Goal: Task Accomplishment & Management: Complete application form

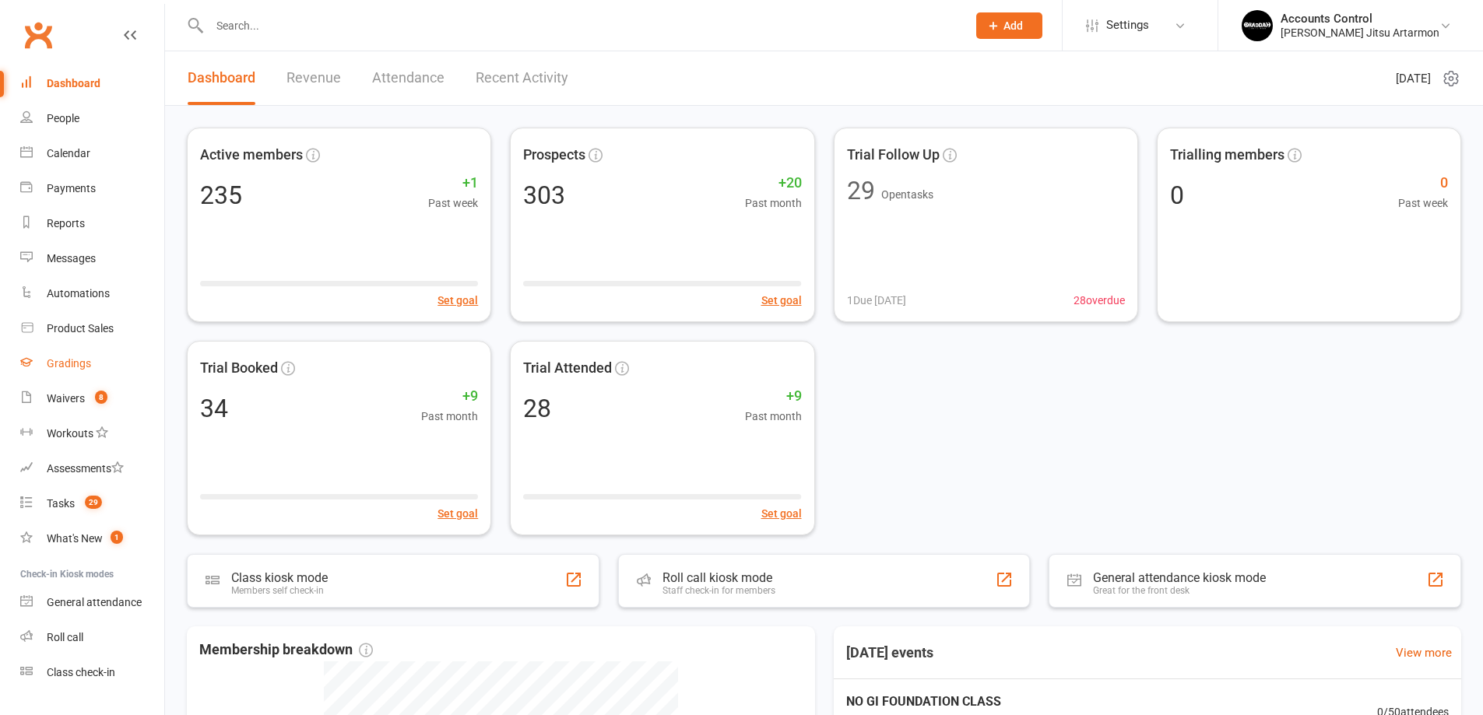
click at [100, 367] on link "Gradings" at bounding box center [92, 363] width 144 height 35
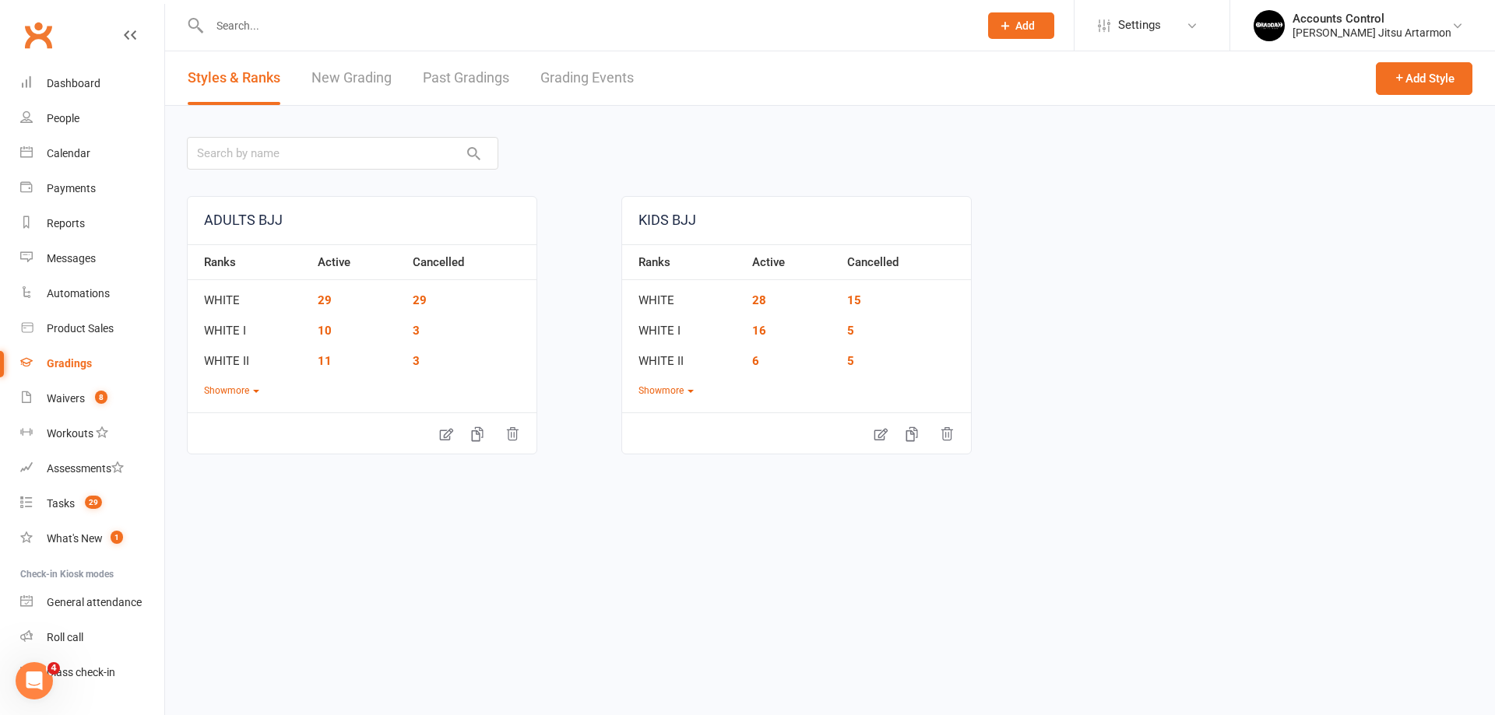
click at [364, 73] on link "New Grading" at bounding box center [351, 78] width 80 height 54
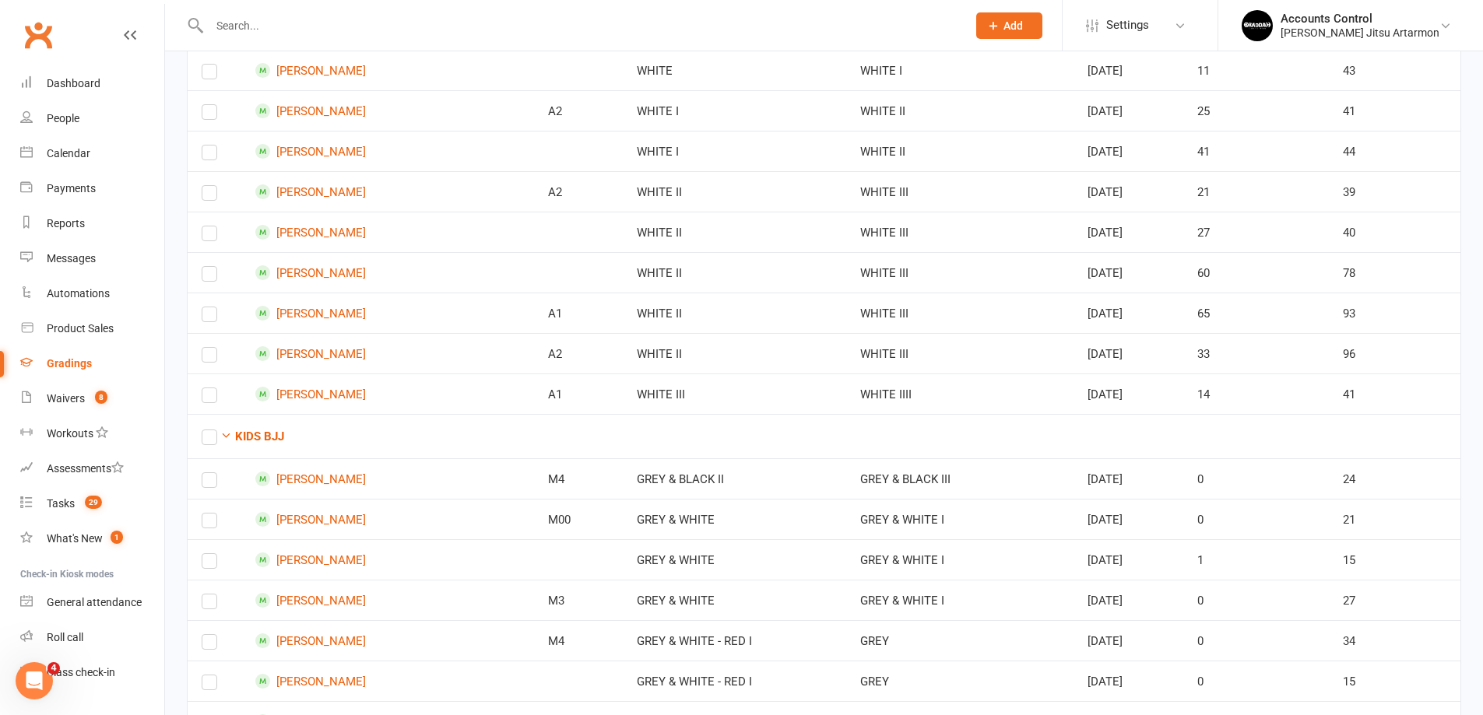
scroll to position [962, 0]
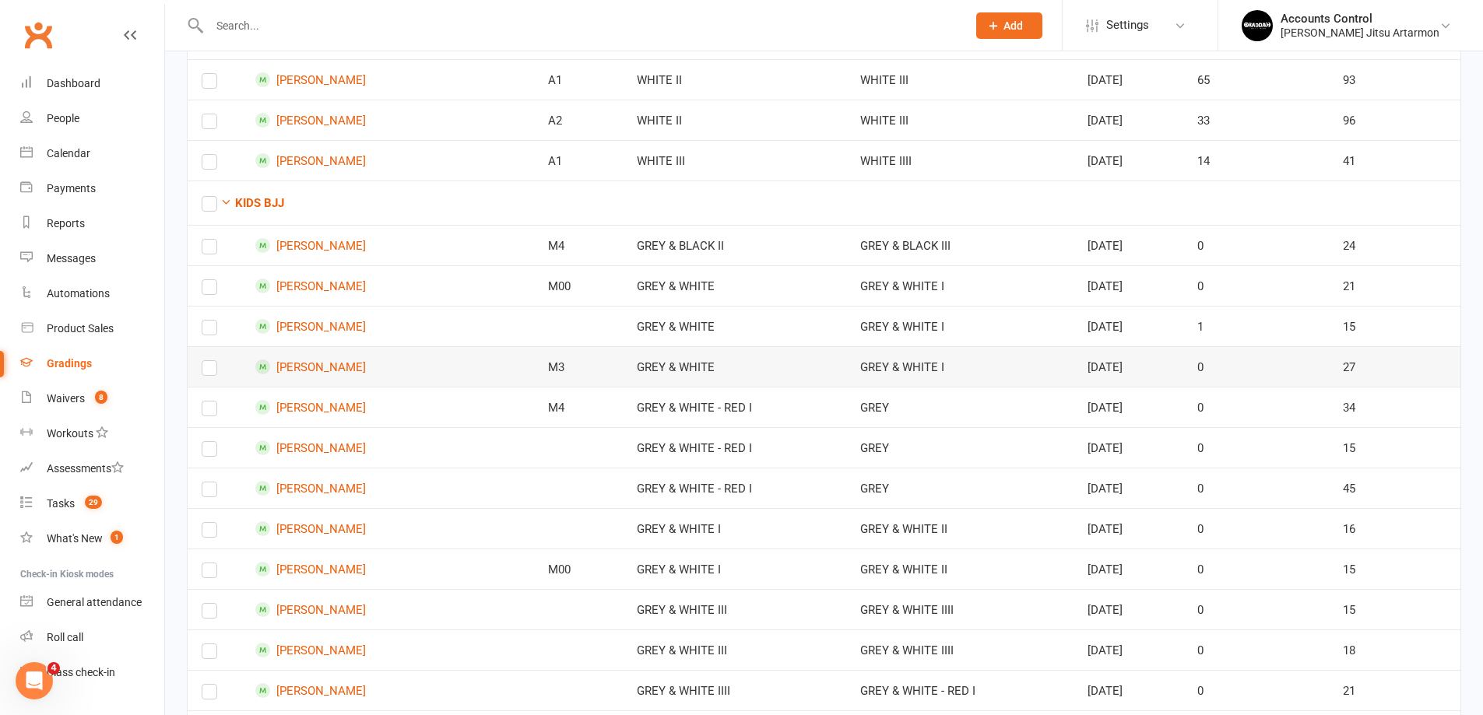
click at [213, 371] on label at bounding box center [210, 371] width 16 height 0
click at [213, 361] on input "checkbox" at bounding box center [210, 361] width 16 height 0
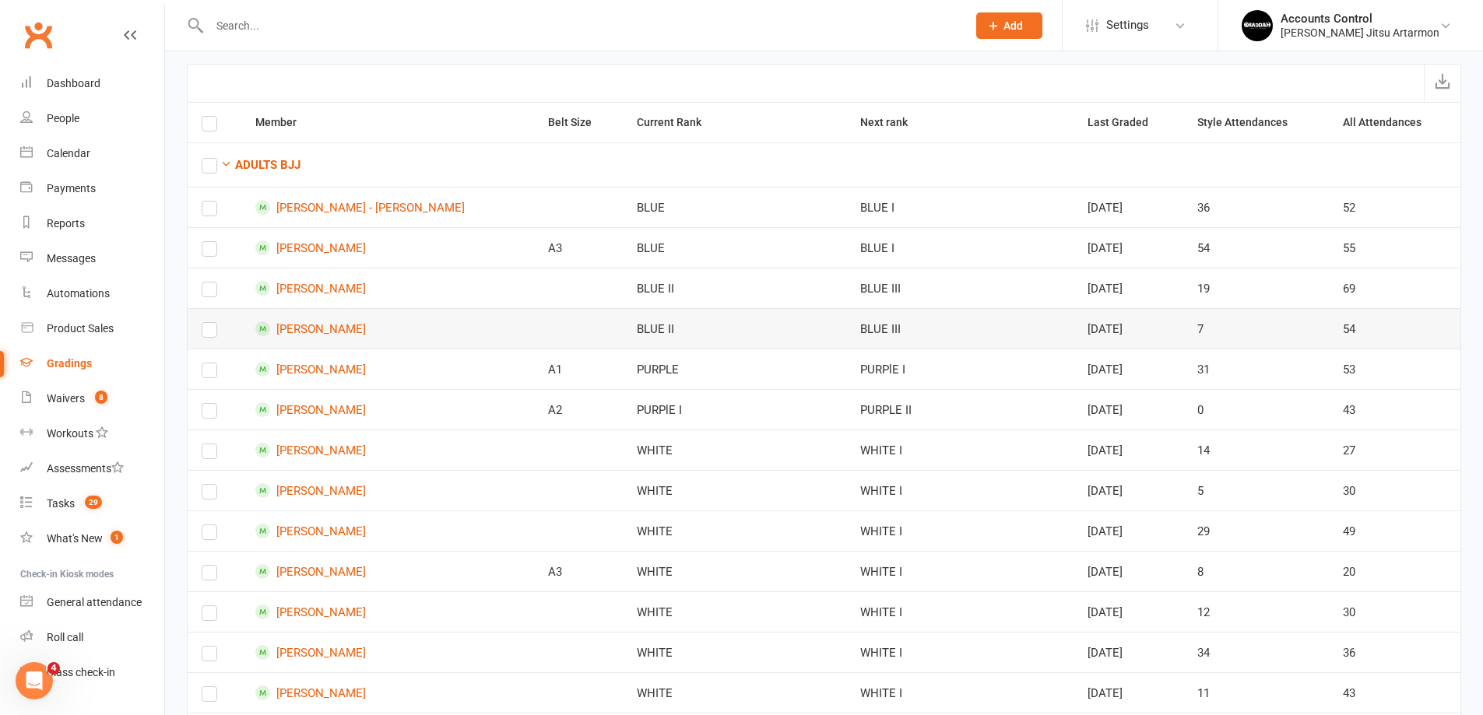
scroll to position [0, 0]
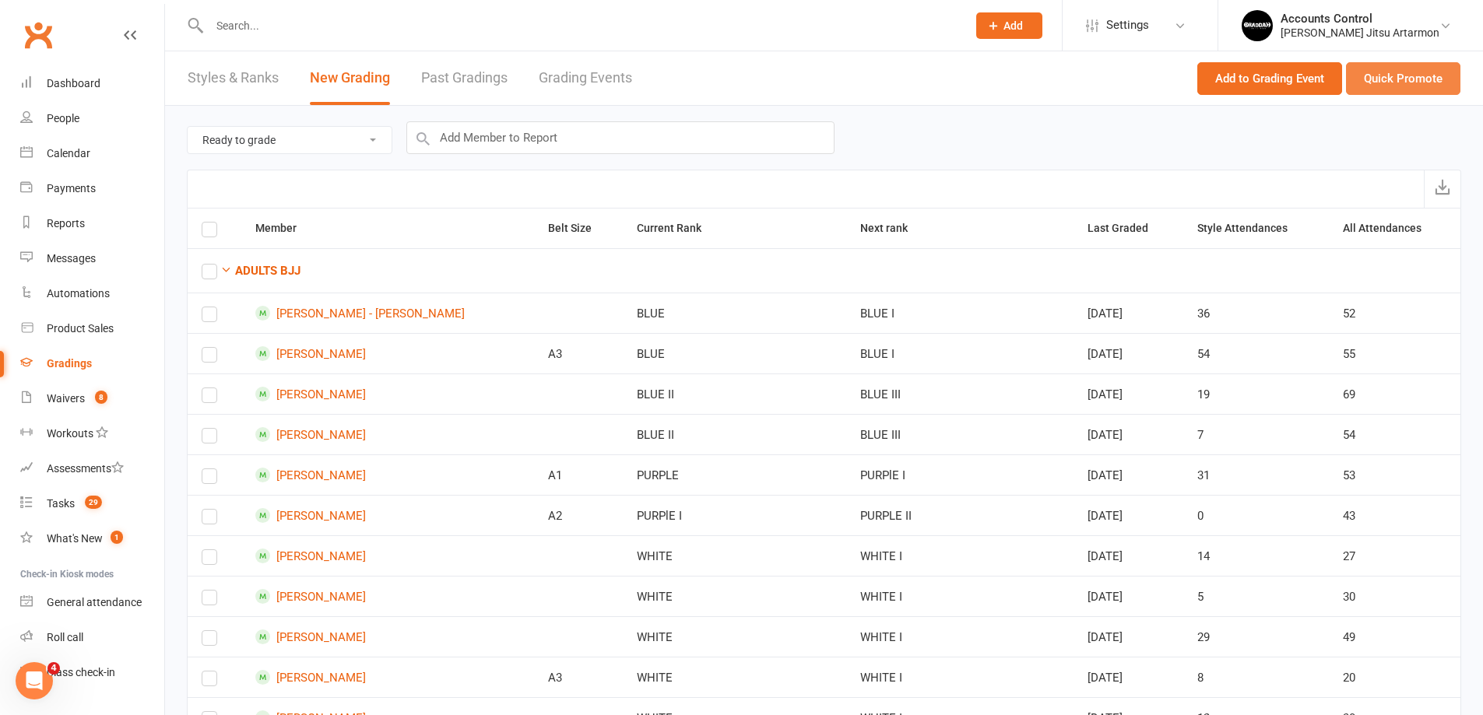
click at [1363, 86] on button "Quick Promote" at bounding box center [1403, 78] width 114 height 33
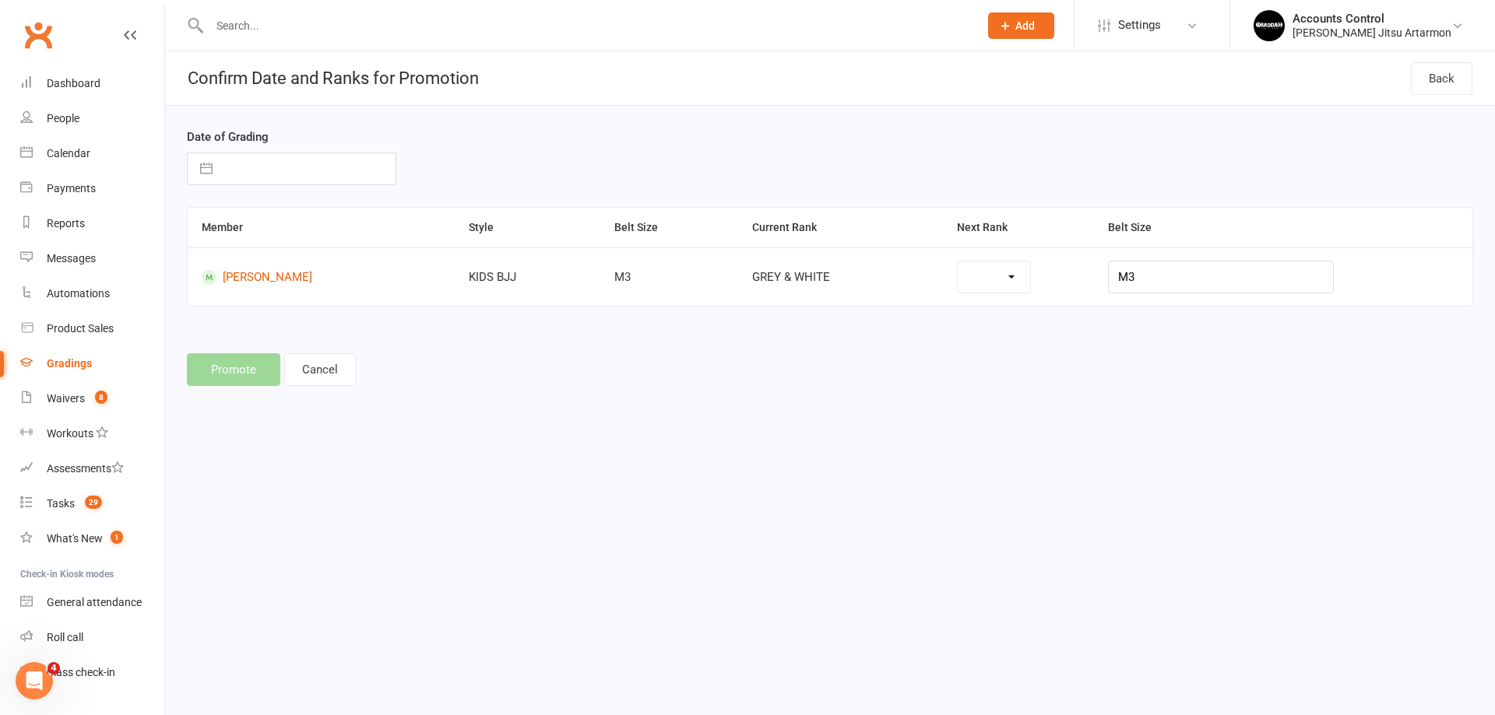
select select "35502"
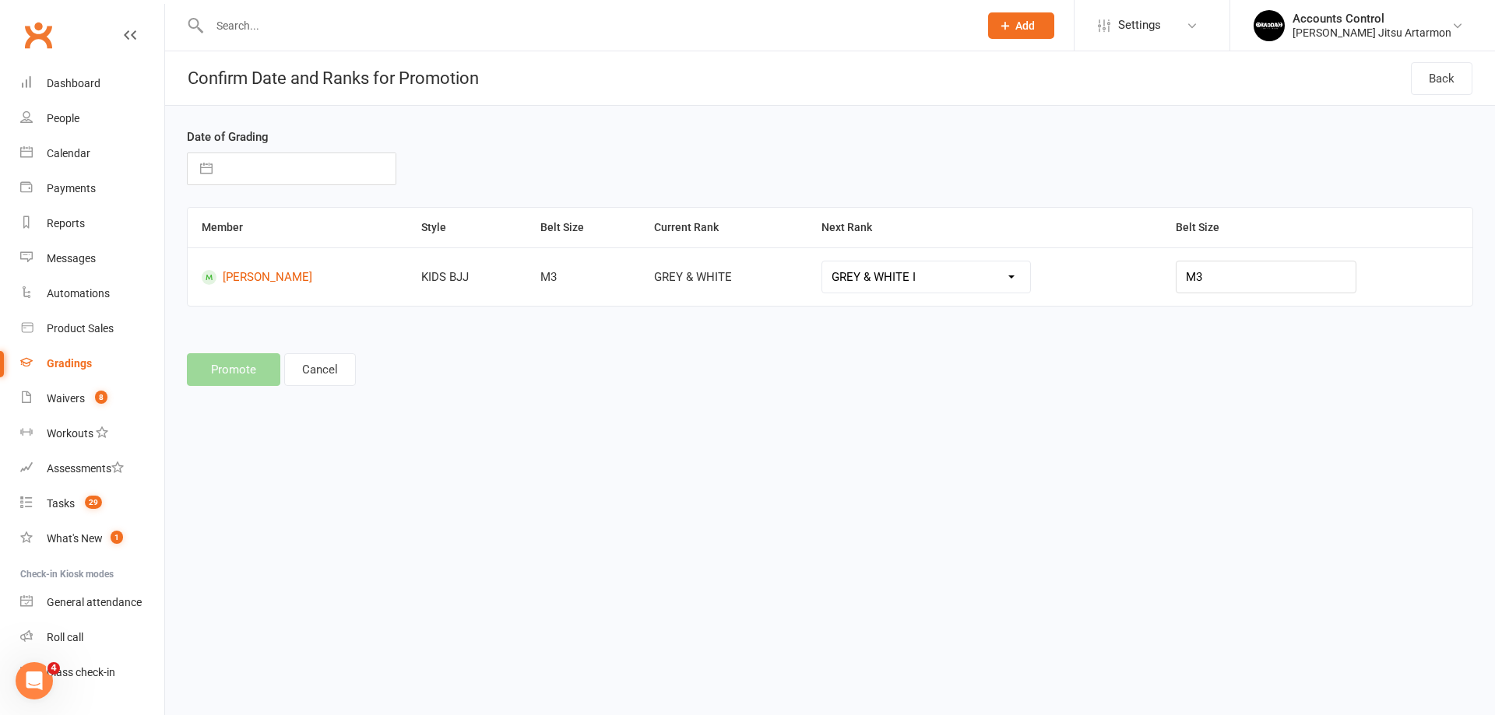
click at [276, 166] on input "text" at bounding box center [307, 168] width 175 height 31
select select "7"
select select "2025"
select select "8"
select select "2025"
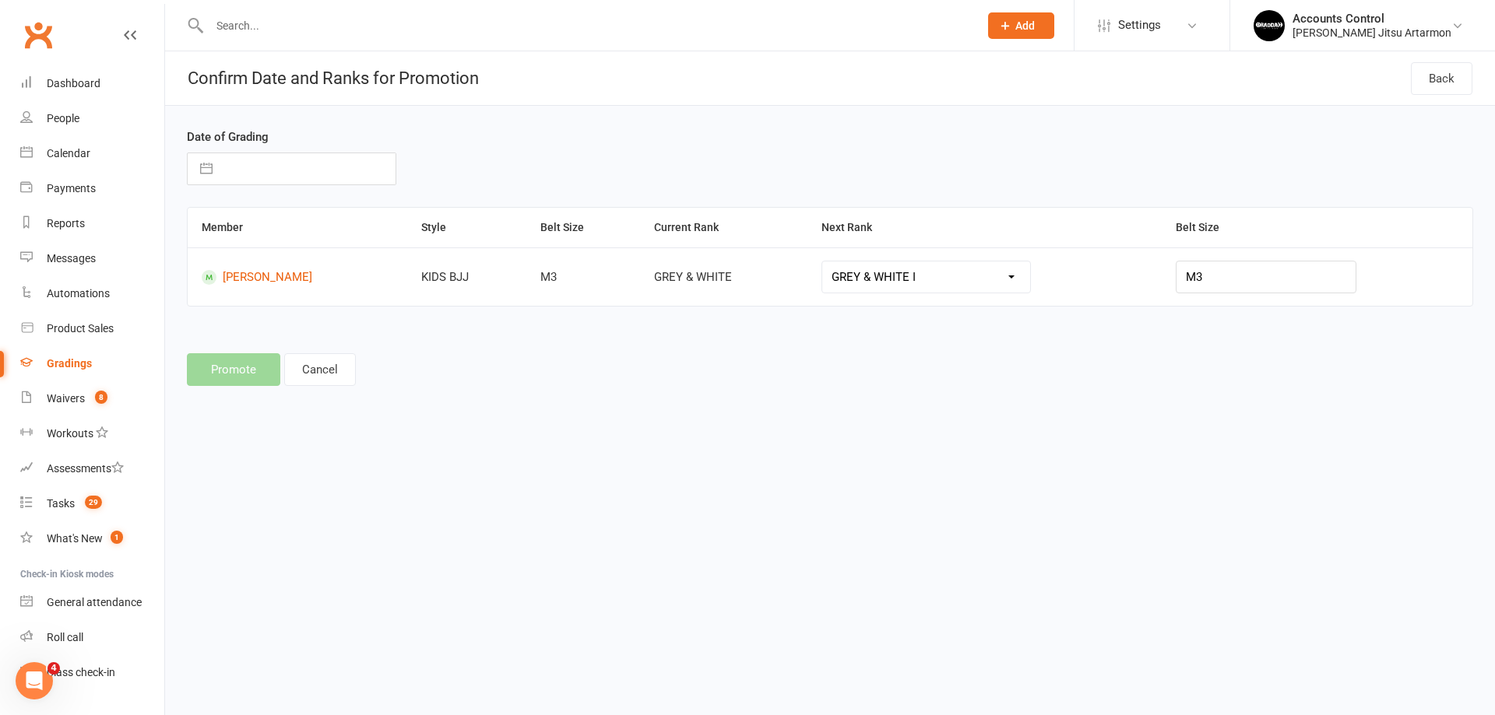
select select "9"
select select "2025"
click at [223, 230] on icon "Move backward to switch to the previous month." at bounding box center [219, 230] width 15 height 15
select select "6"
select select "2025"
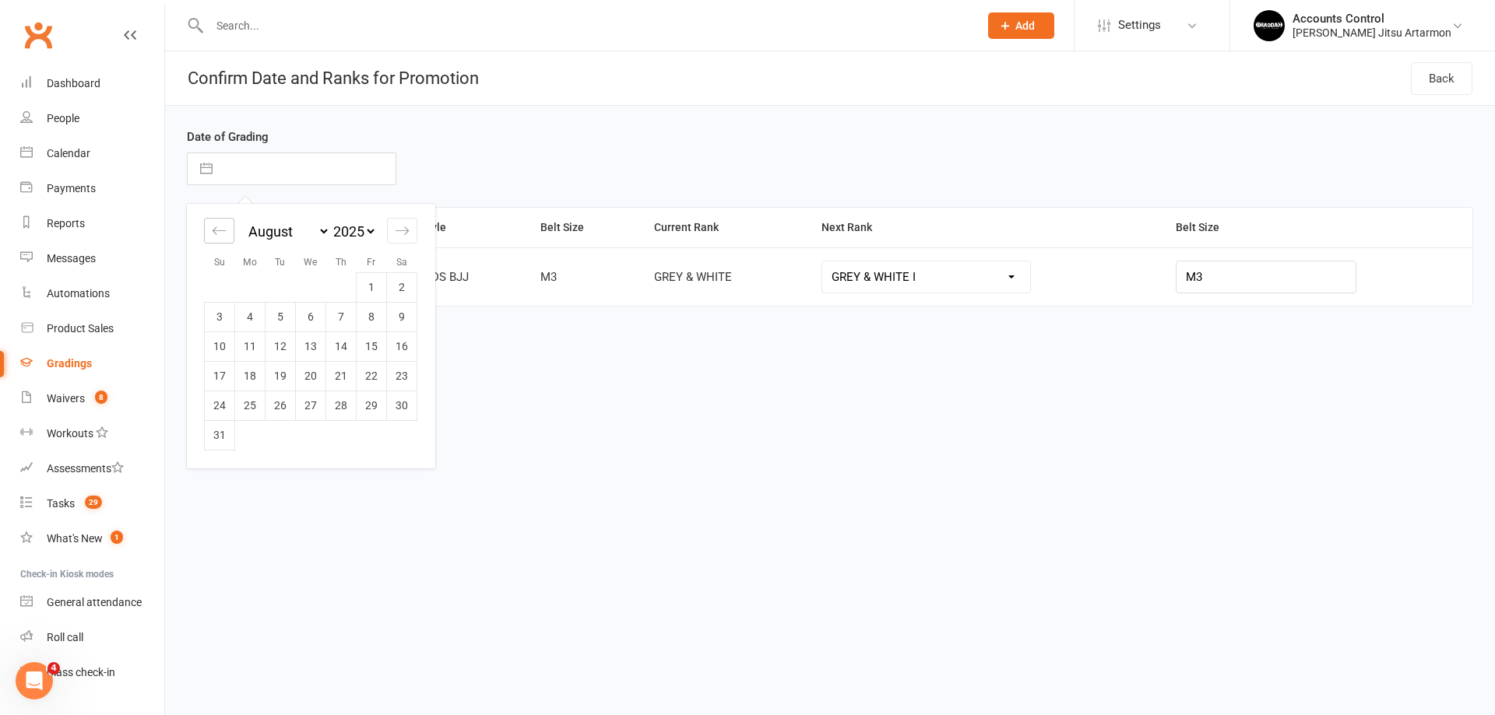
click at [223, 230] on icon "Move backward to switch to the previous month." at bounding box center [219, 230] width 15 height 15
select select "5"
select select "2025"
click at [398, 231] on icon "Move forward to switch to the next month." at bounding box center [401, 231] width 13 height 8
select select "8"
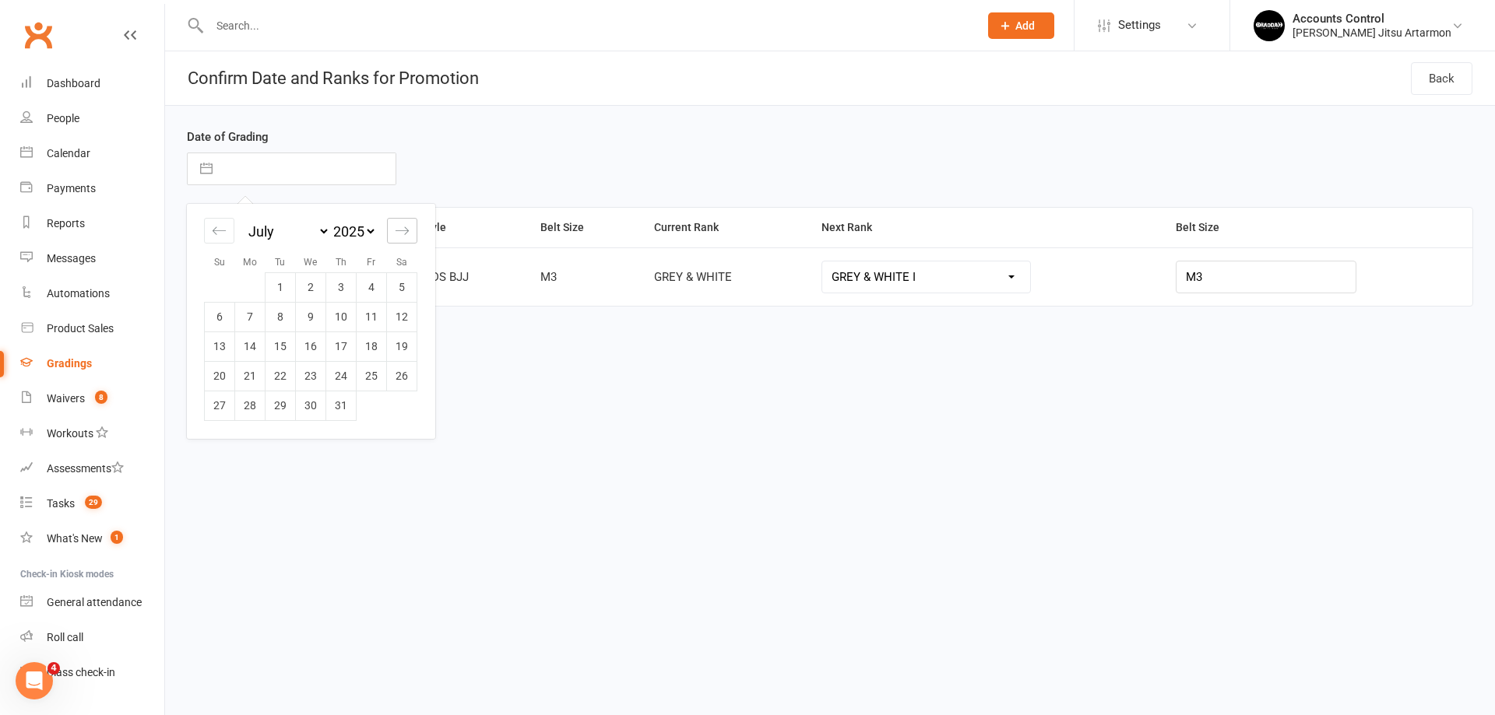
select select "2025"
click at [334, 346] on td "14" at bounding box center [341, 347] width 30 height 30
type input "[DATE]"
click at [265, 372] on button "Promote" at bounding box center [233, 369] width 93 height 33
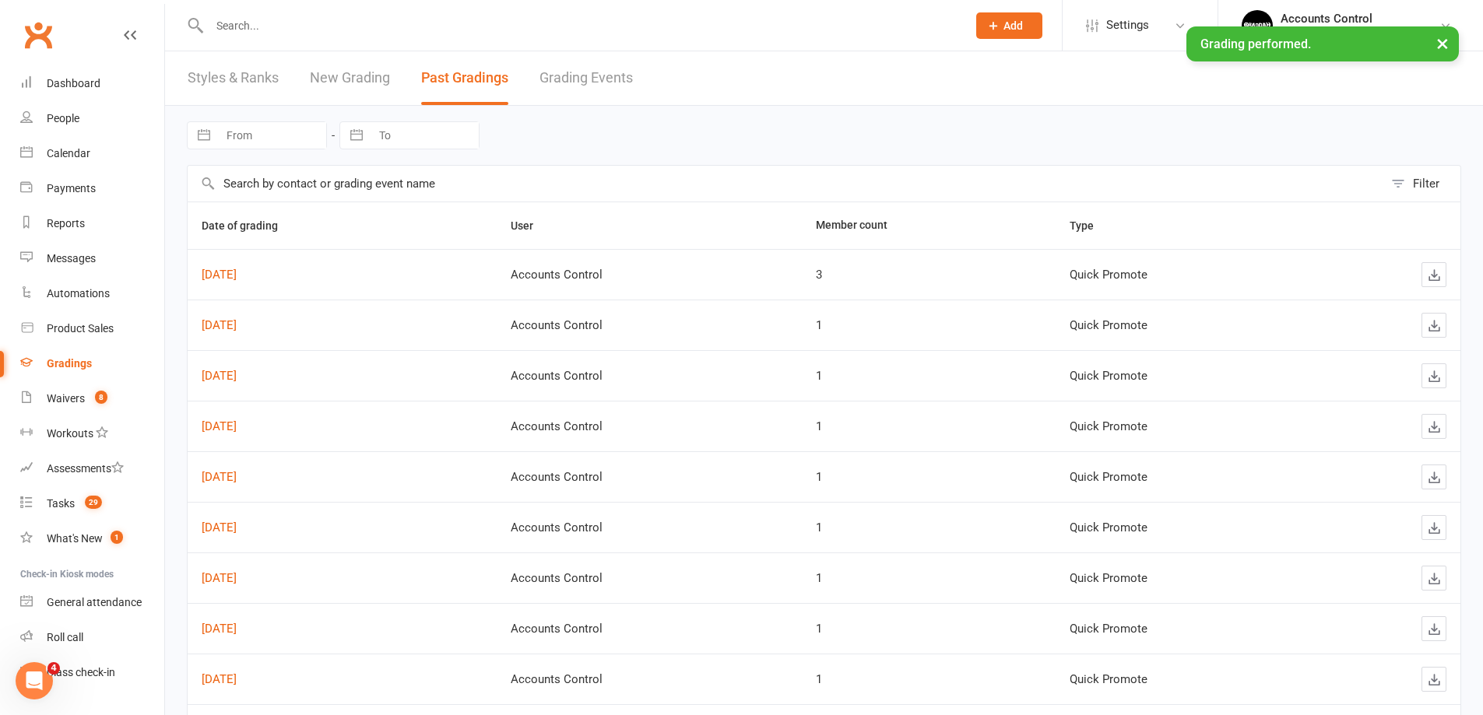
click at [343, 79] on link "New Grading" at bounding box center [350, 78] width 80 height 54
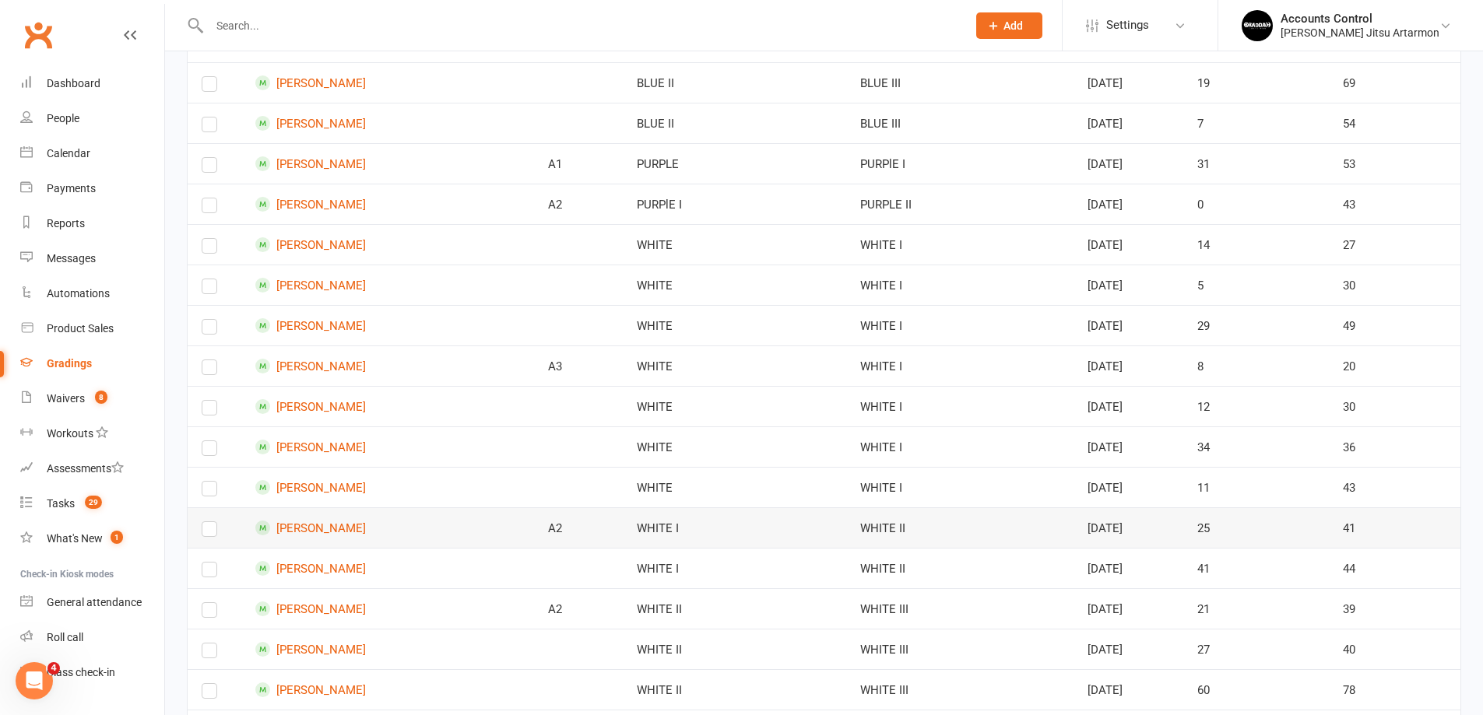
scroll to position [467, 0]
